Goal: Task Accomplishment & Management: Use online tool/utility

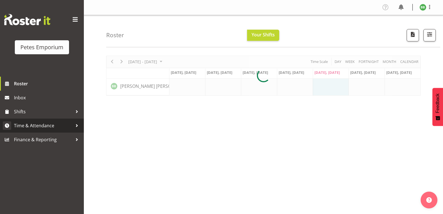
click at [32, 129] on span "Time & Attendance" at bounding box center [43, 125] width 59 height 8
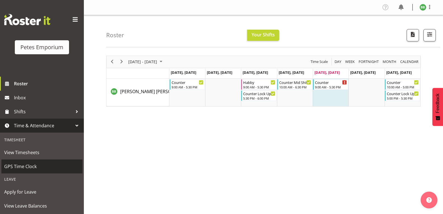
click at [25, 168] on span "GPS Time Clock" at bounding box center [42, 166] width 76 height 8
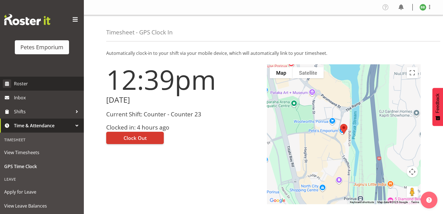
click at [20, 89] on link "Roster" at bounding box center [42, 84] width 84 height 14
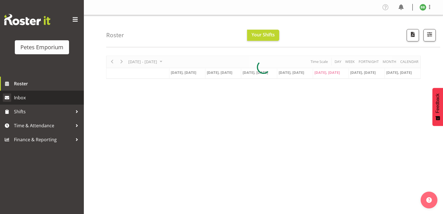
click at [26, 91] on link "Inbox" at bounding box center [42, 98] width 84 height 14
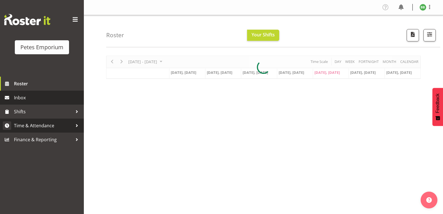
click at [30, 124] on span "Time & Attendance" at bounding box center [43, 125] width 59 height 8
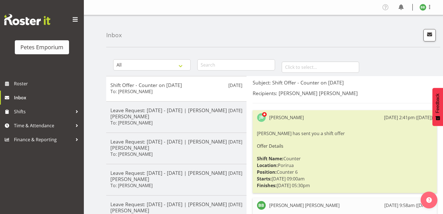
scroll to position [0, 0]
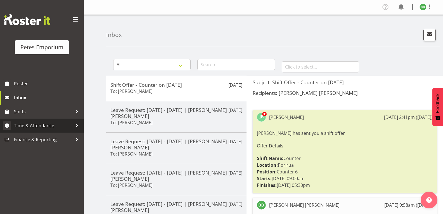
click at [29, 126] on span "Time & Attendance" at bounding box center [43, 125] width 59 height 8
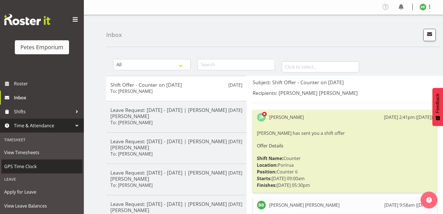
click at [27, 168] on span "GPS Time Clock" at bounding box center [42, 166] width 76 height 8
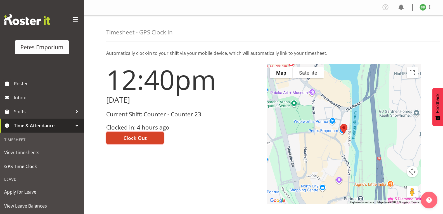
click at [121, 138] on button "Clock Out" at bounding box center [135, 138] width 58 height 12
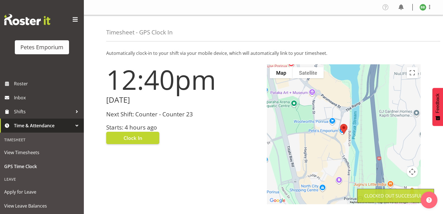
click at [422, 8] on img at bounding box center [423, 7] width 7 height 7
click at [400, 29] on link "Log Out" at bounding box center [407, 29] width 54 height 10
